Goal: Participate in discussion: Engage in conversation with other users on a specific topic

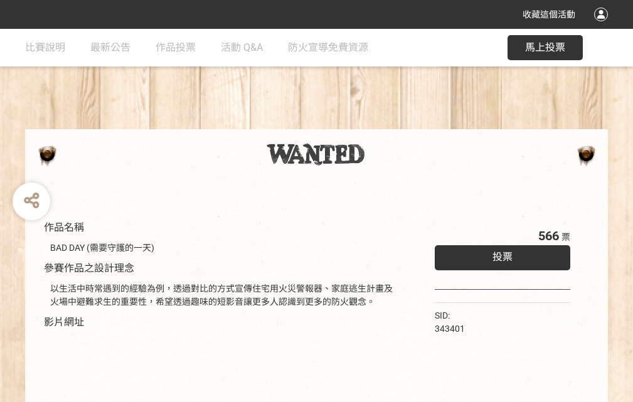
click at [603, 26] on div "收藏這個活動" at bounding box center [316, 14] width 633 height 29
click at [392, 124] on div "作品名稱 BAD DAY (需要守護的一天) 參賽作品之設計理念 以生活中時常遇到的經驗為例，透過對比的方式宣傳住宅用火災警報器、家庭逃生計畫及火場中避難求生…" at bounding box center [316, 293] width 633 height 528
click at [500, 254] on span "投票" at bounding box center [503, 257] width 20 height 12
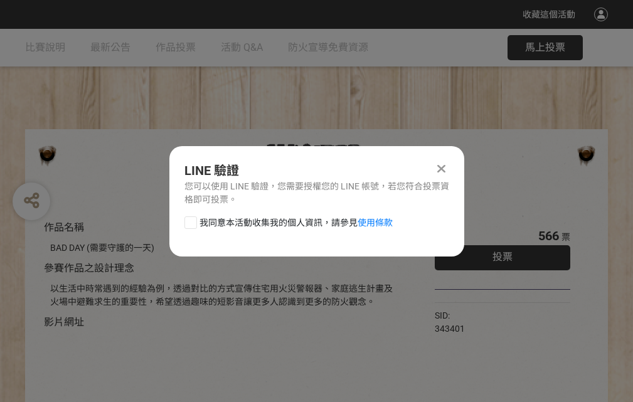
click at [190, 220] on div at bounding box center [190, 222] width 13 height 13
checkbox input "true"
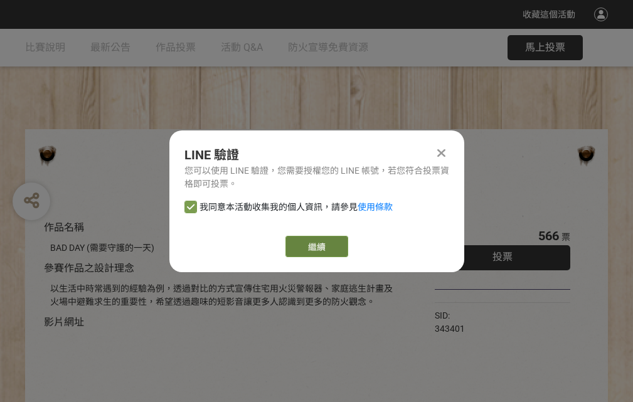
click at [316, 247] on link "繼續" at bounding box center [317, 246] width 63 height 21
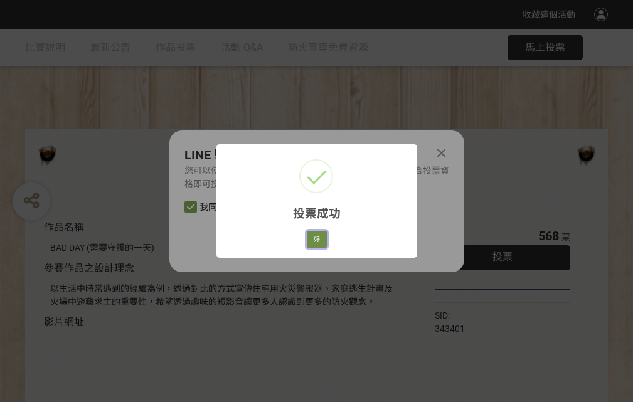
click at [313, 237] on button "好" at bounding box center [317, 240] width 20 height 18
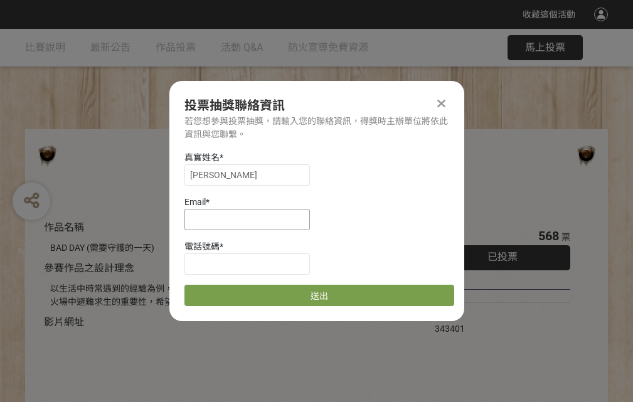
click at [251, 219] on input at bounding box center [247, 219] width 126 height 21
type input "[EMAIL_ADDRESS][DOMAIN_NAME]"
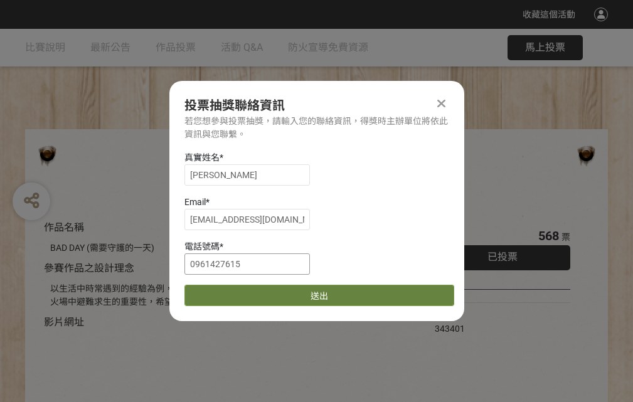
type input "0961427615"
click at [220, 291] on button "送出" at bounding box center [319, 295] width 270 height 21
